Goal: Navigation & Orientation: Find specific page/section

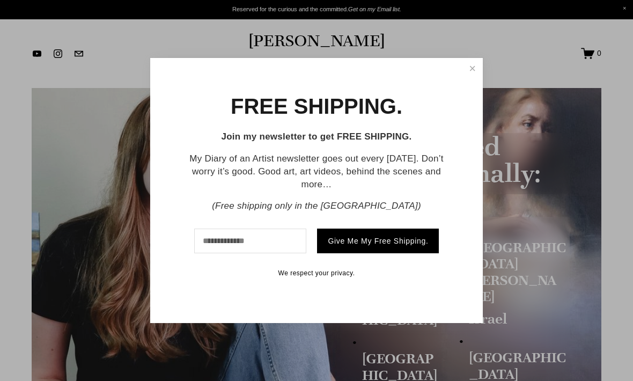
scroll to position [17, 0]
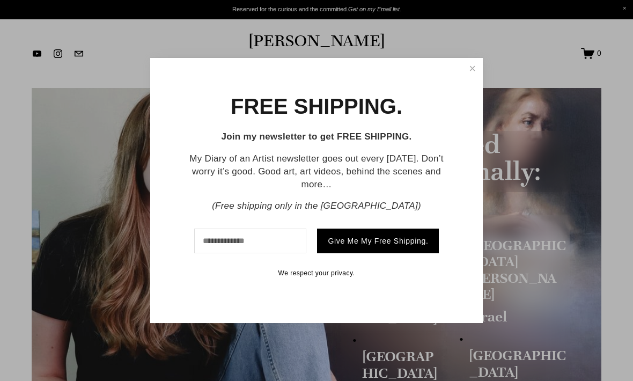
click at [467, 77] on link "Close" at bounding box center [472, 69] width 17 height 18
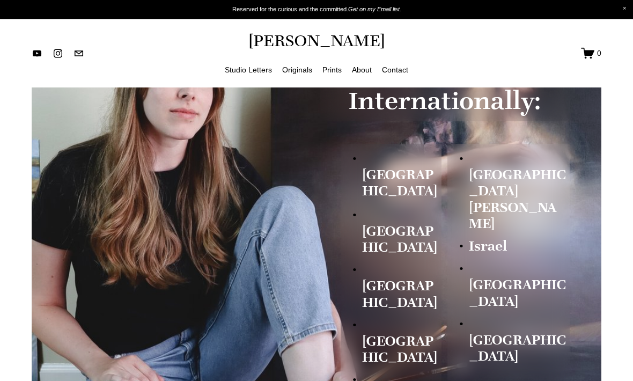
scroll to position [0, 0]
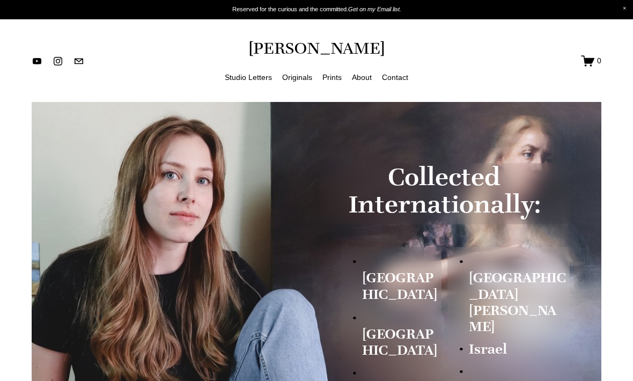
click at [365, 74] on link "About" at bounding box center [362, 76] width 20 height 13
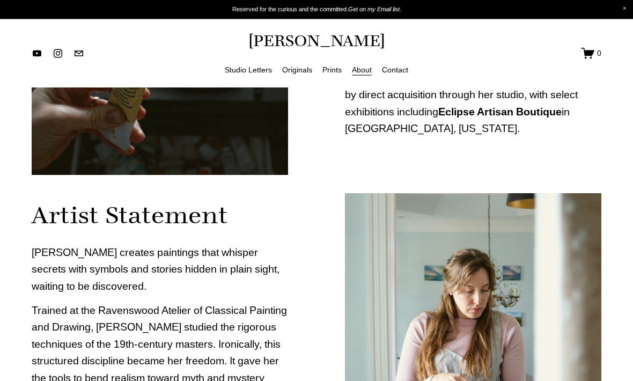
scroll to position [150, 0]
